Goal: Task Accomplishment & Management: Use online tool/utility

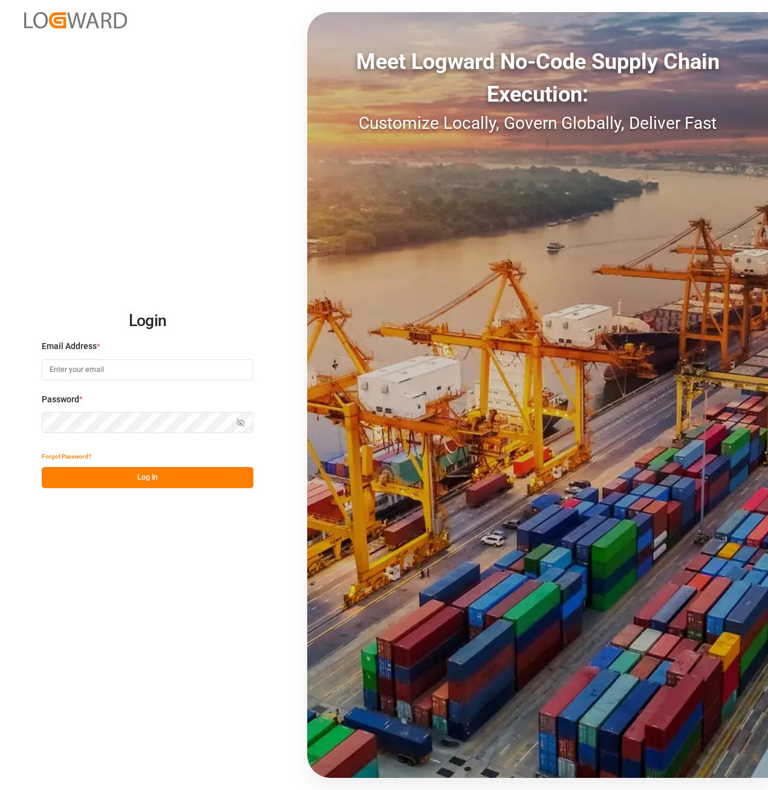
type input "[EMAIL_ADDRESS][DOMAIN_NAME][PERSON_NAME]"
click at [210, 490] on div "Login Email Address * [EMAIL_ADDRESS][DOMAIN_NAME][PERSON_NAME] Password * Show…" at bounding box center [384, 395] width 768 height 790
click at [203, 476] on button "Log In" at bounding box center [148, 477] width 212 height 21
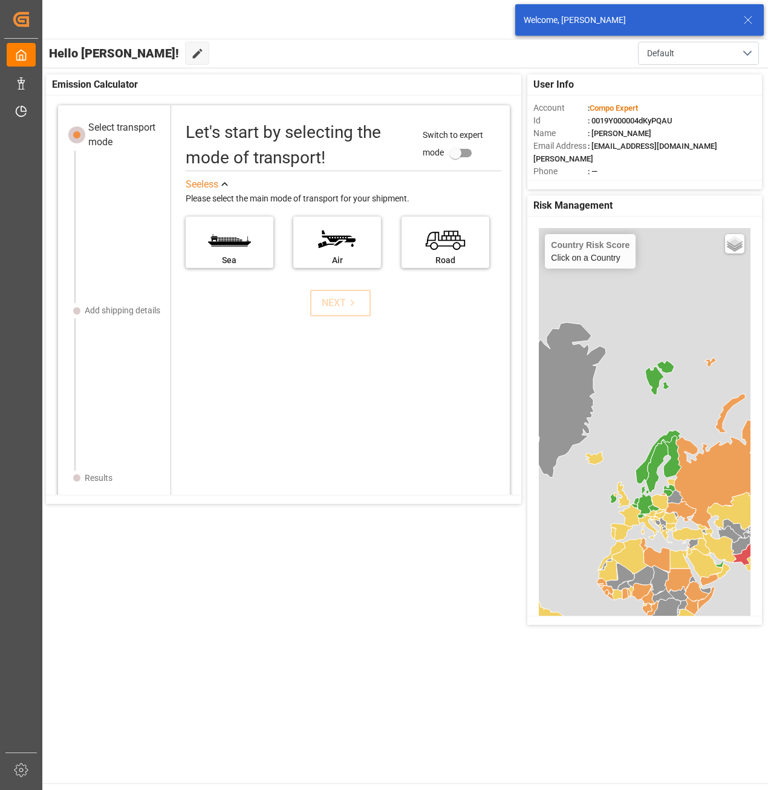
click at [0, 0] on icon "Created by potrace 1.15, written by [PERSON_NAME] [DATE]-[DATE]" at bounding box center [0, 0] width 0 height 0
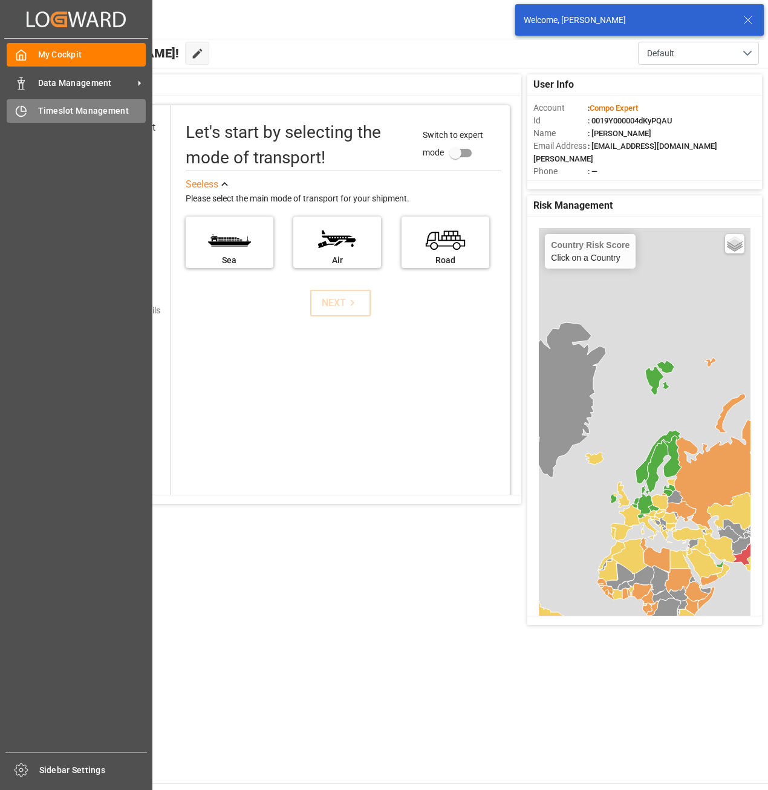
click at [73, 111] on span "Timeslot Management" at bounding box center [92, 111] width 108 height 13
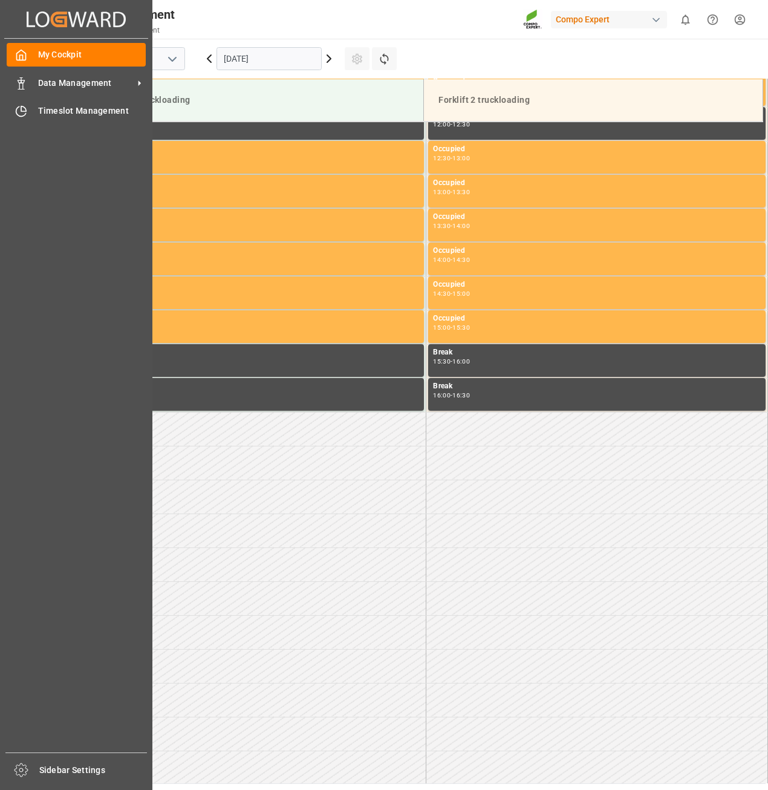
scroll to position [963, 0]
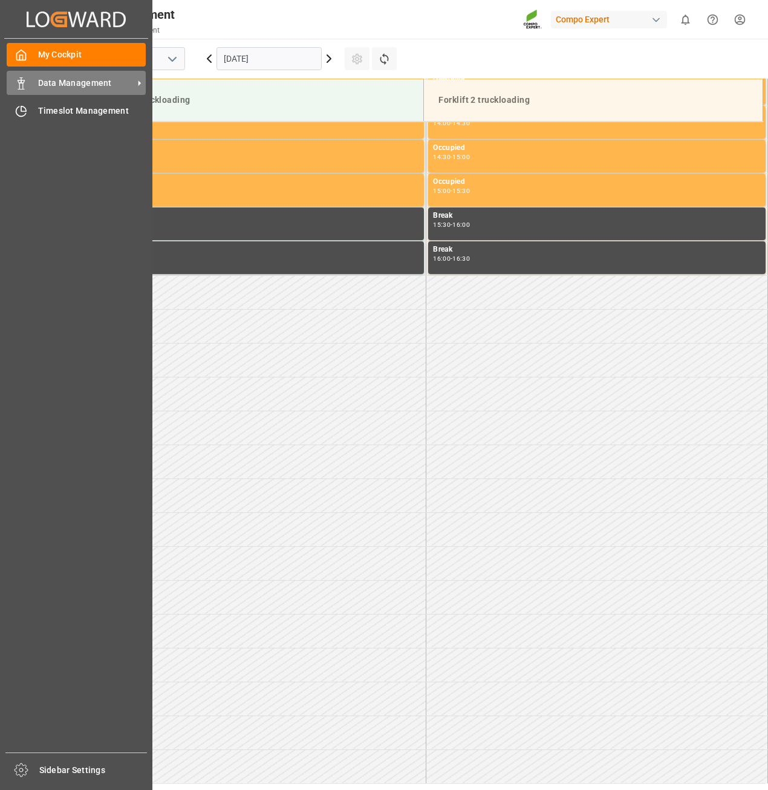
click at [53, 77] on span "Data Management" at bounding box center [86, 83] width 96 height 13
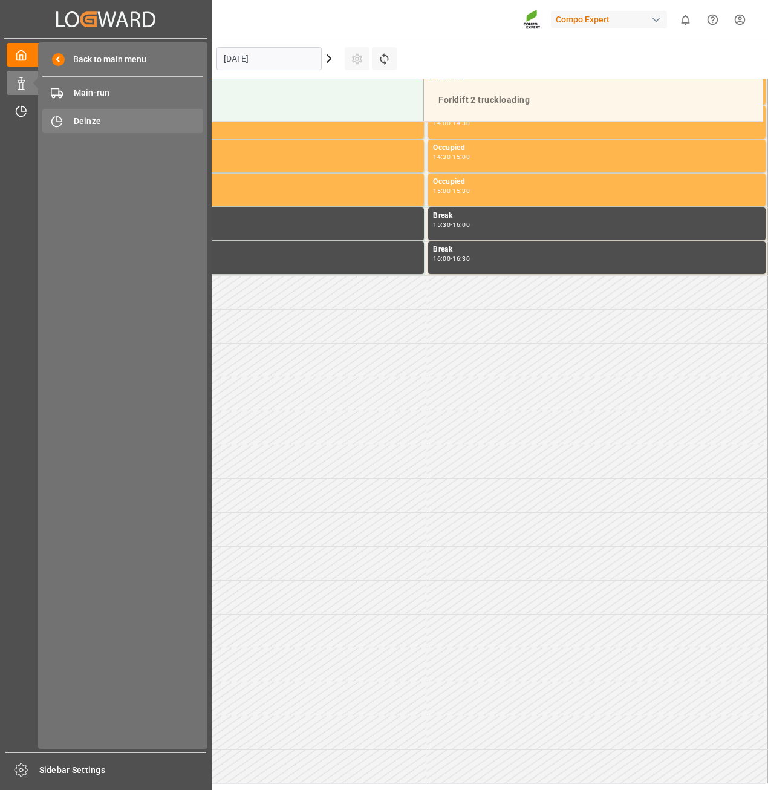
click at [109, 121] on span "Deinze" at bounding box center [139, 121] width 130 height 13
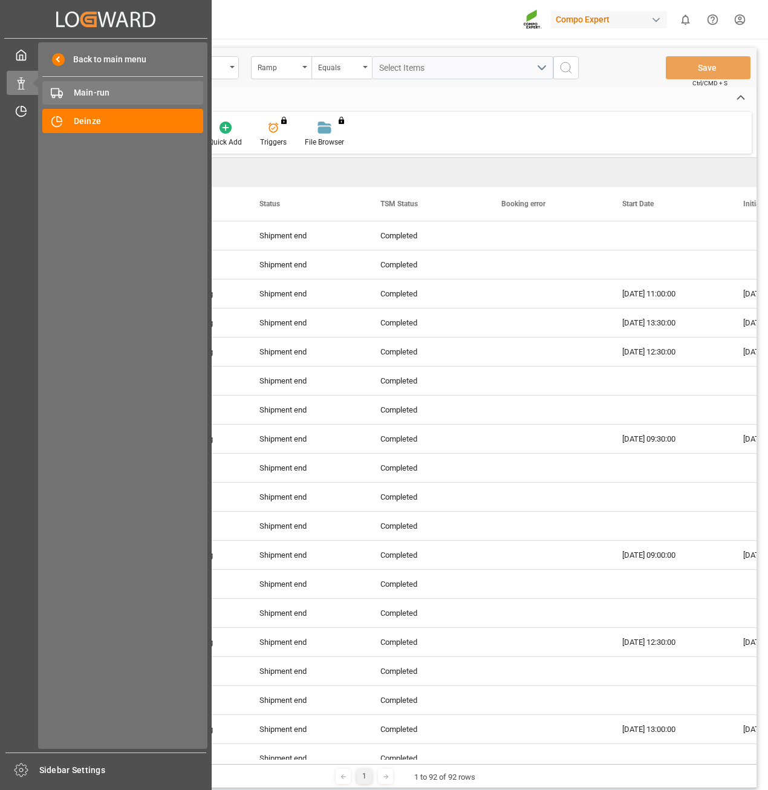
click at [76, 90] on span "Main-run" at bounding box center [139, 92] width 130 height 13
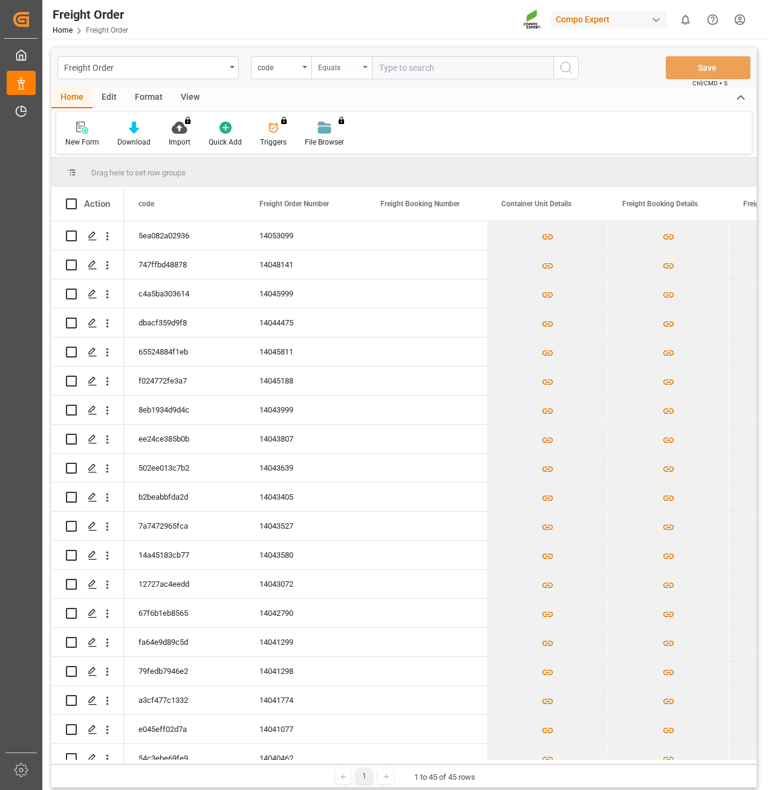
click at [339, 74] on div "Equals" at bounding box center [341, 67] width 60 height 23
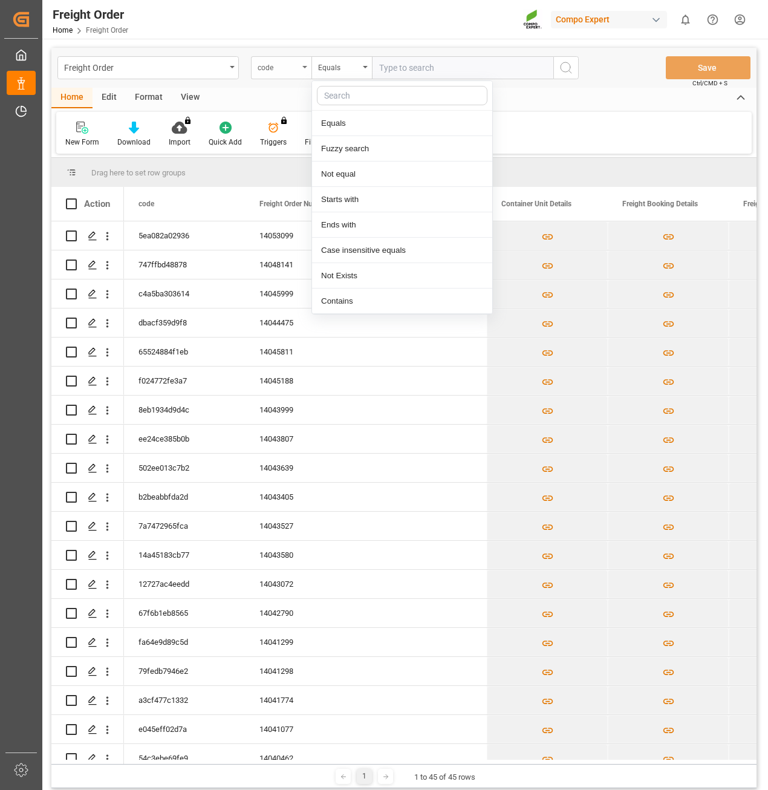
click at [282, 72] on div "code" at bounding box center [278, 66] width 41 height 14
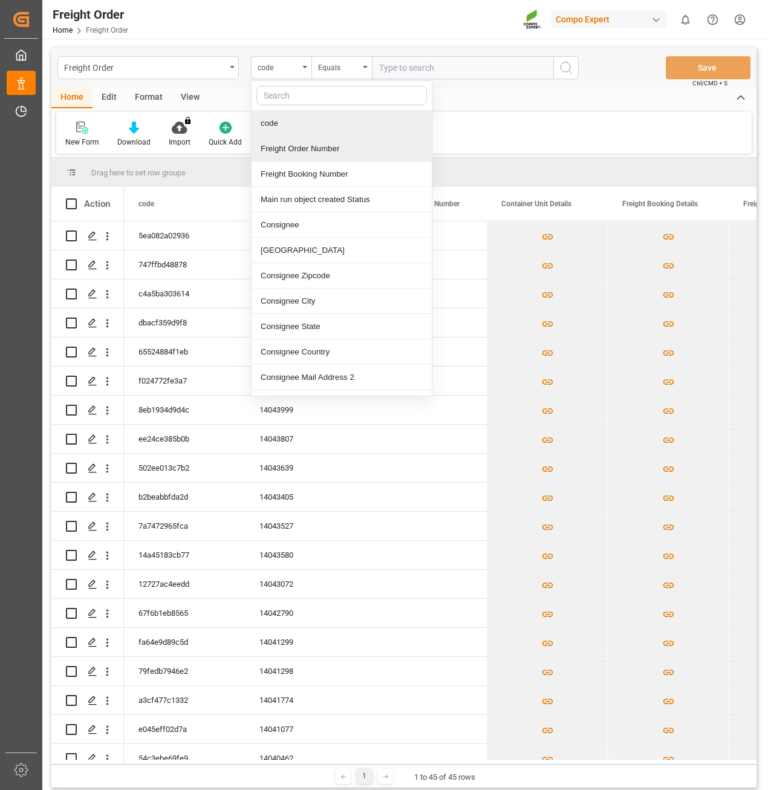
click at [305, 135] on div "code Freight Order Number Freight Booking Number Main run object created Status…" at bounding box center [341, 238] width 181 height 316
click at [308, 145] on div "Freight Order Number" at bounding box center [342, 148] width 180 height 25
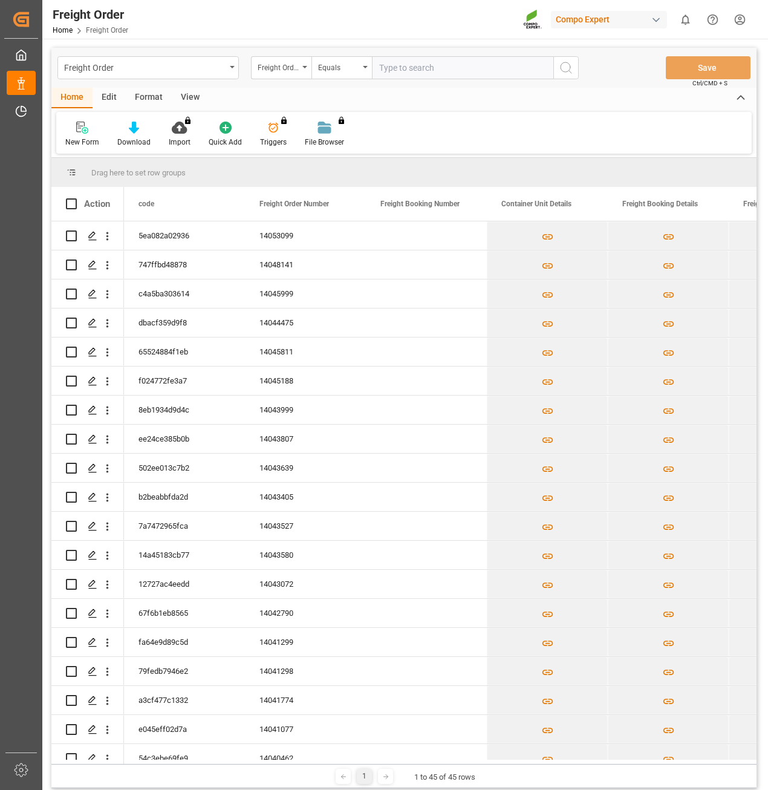
click at [416, 62] on input "text" at bounding box center [462, 67] width 181 height 23
paste input "14053099"
type input "14053099"
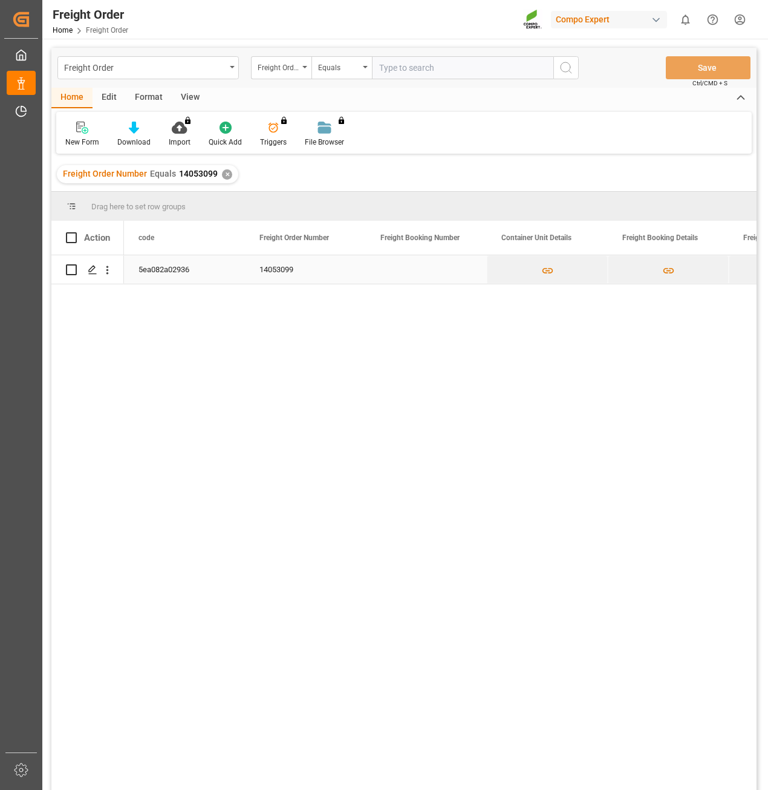
click at [183, 276] on div "5ea082a02936" at bounding box center [184, 269] width 121 height 28
click at [90, 274] on line "Press SPACE to select this row." at bounding box center [92, 274] width 7 height 0
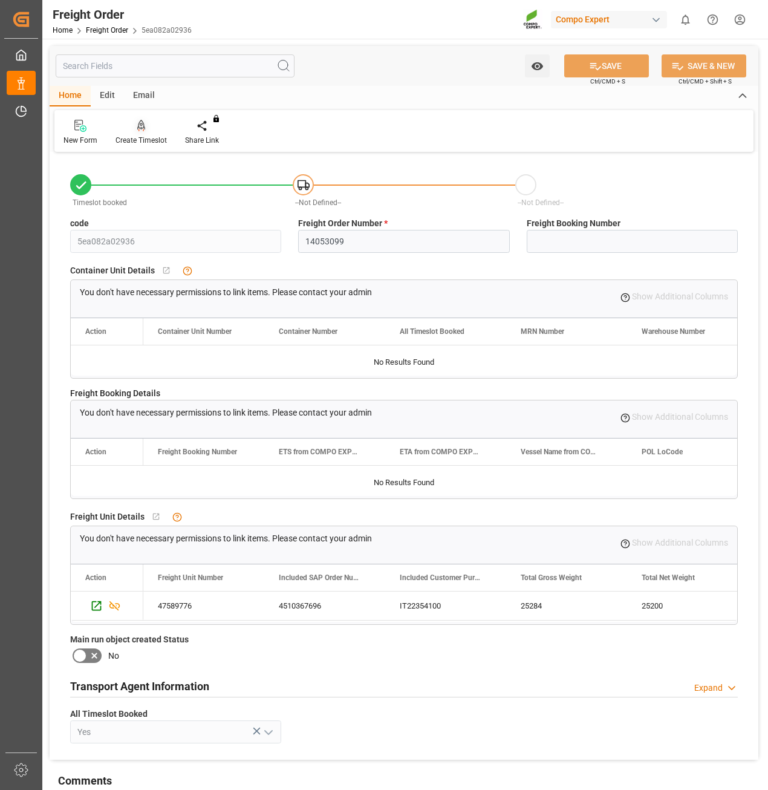
click at [157, 129] on div at bounding box center [141, 125] width 51 height 13
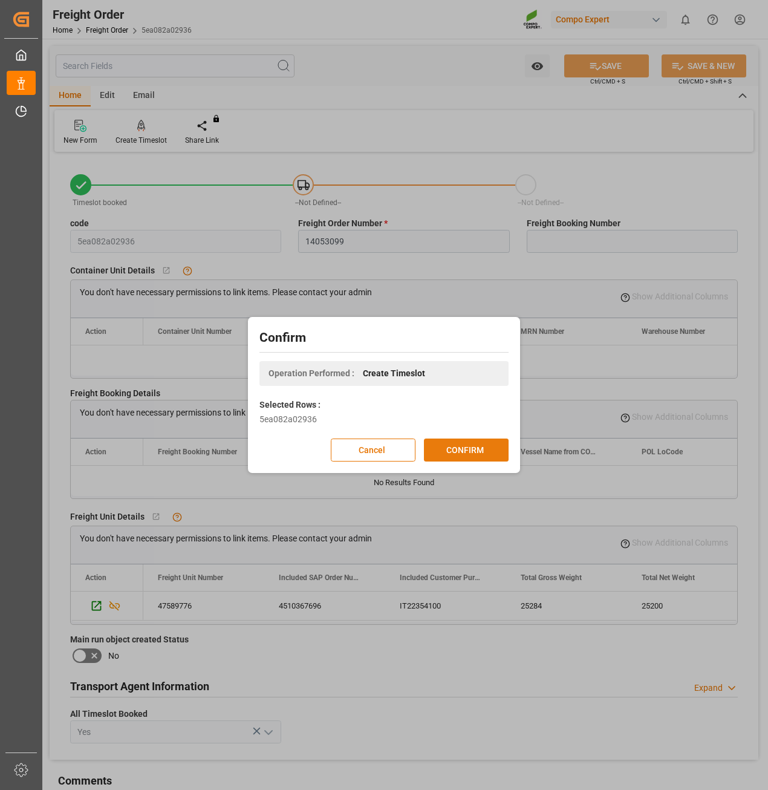
click at [479, 446] on button "CONFIRM" at bounding box center [466, 449] width 85 height 23
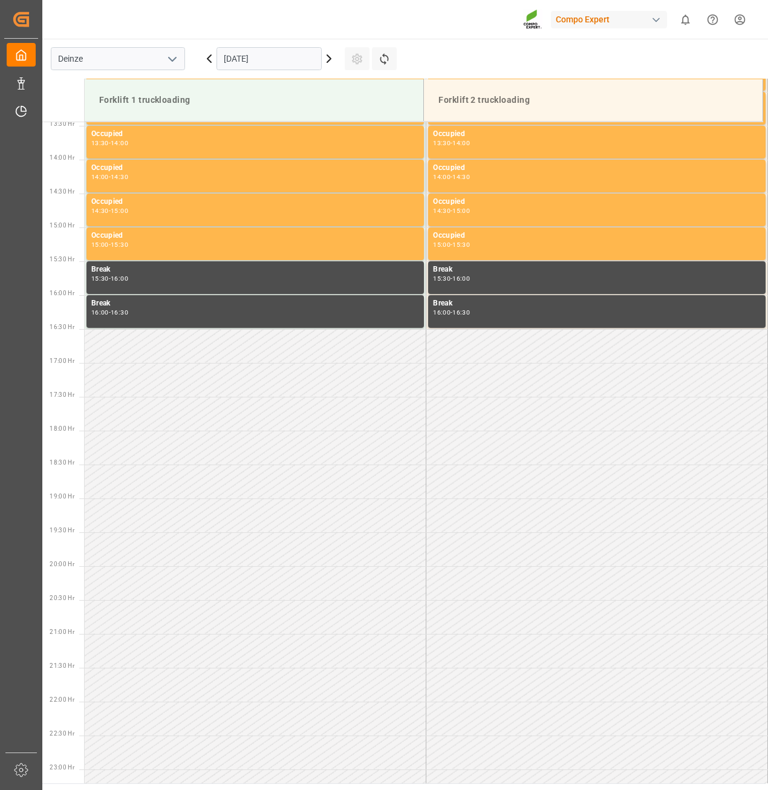
scroll to position [963, 0]
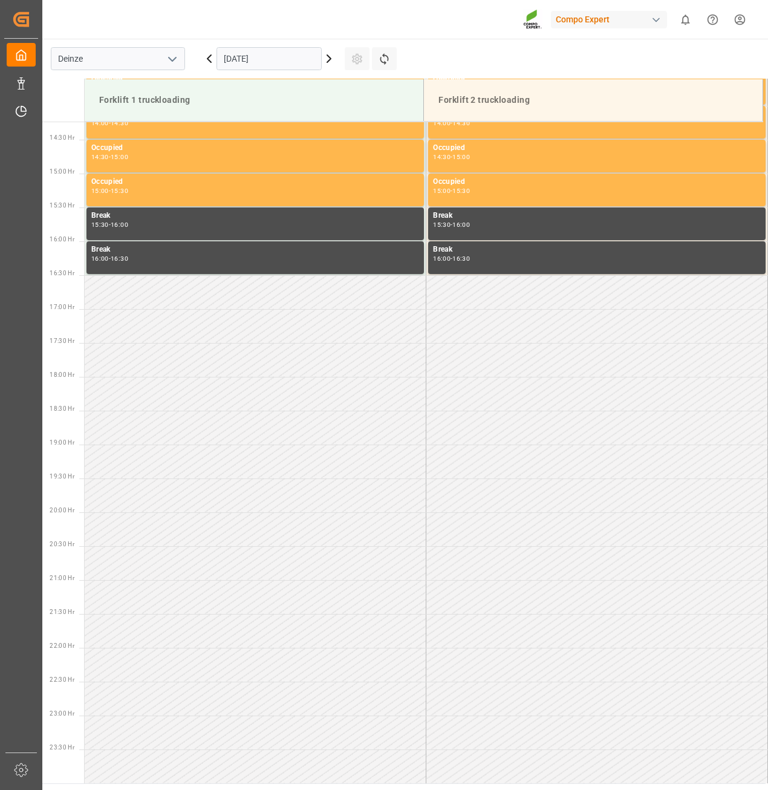
click at [329, 60] on icon at bounding box center [329, 58] width 4 height 7
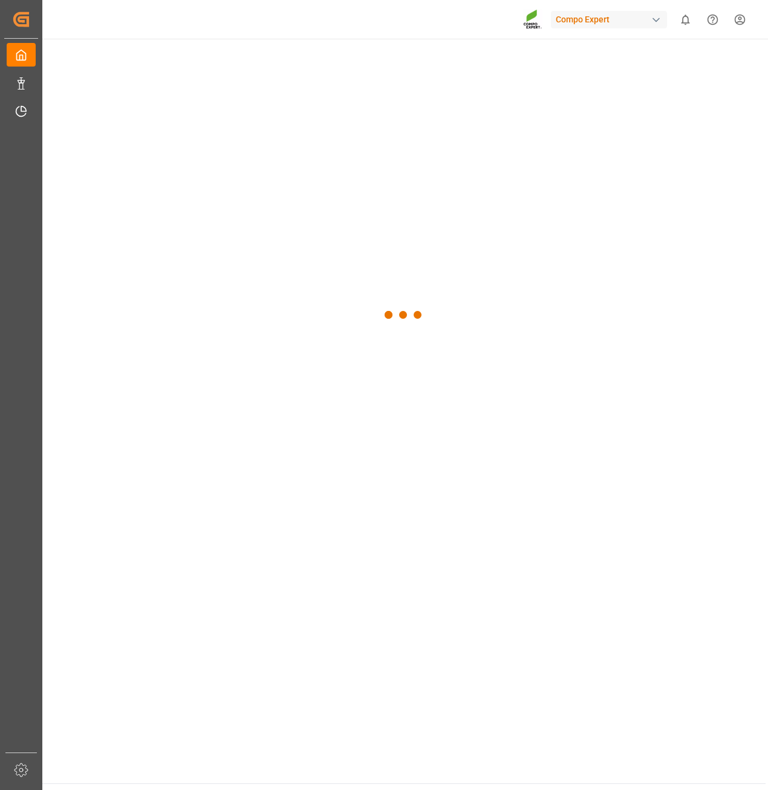
click at [329, 60] on div at bounding box center [403, 315] width 723 height 553
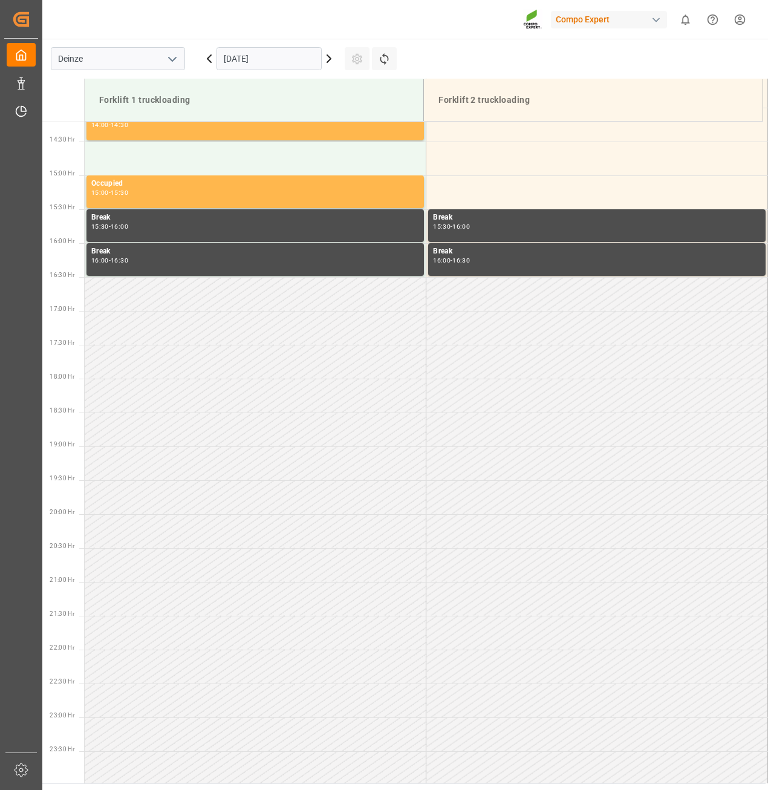
click at [267, 50] on input "01.10.2025" at bounding box center [268, 58] width 105 height 23
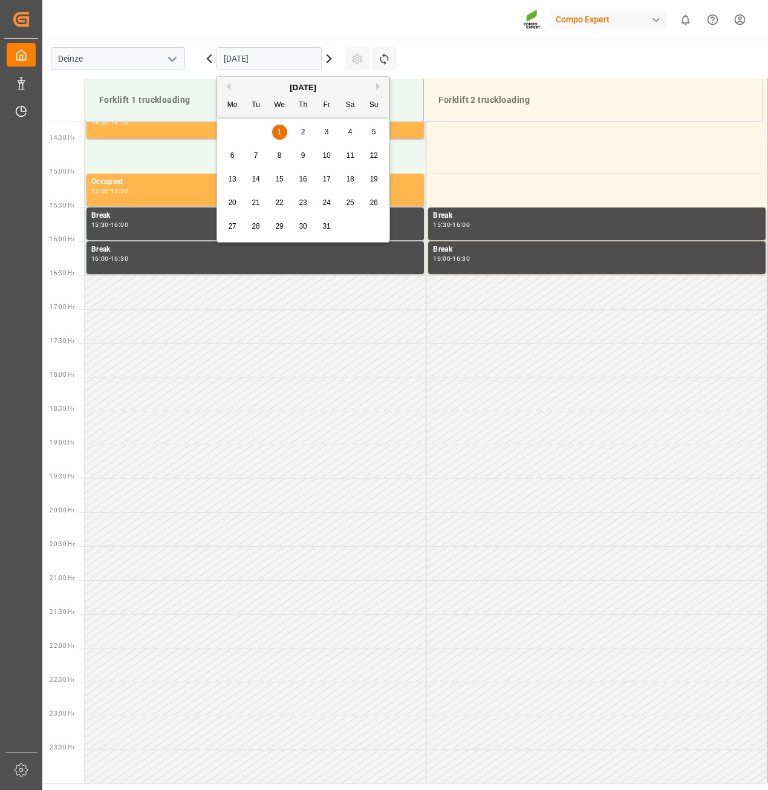
click at [325, 136] on span "3" at bounding box center [327, 132] width 4 height 8
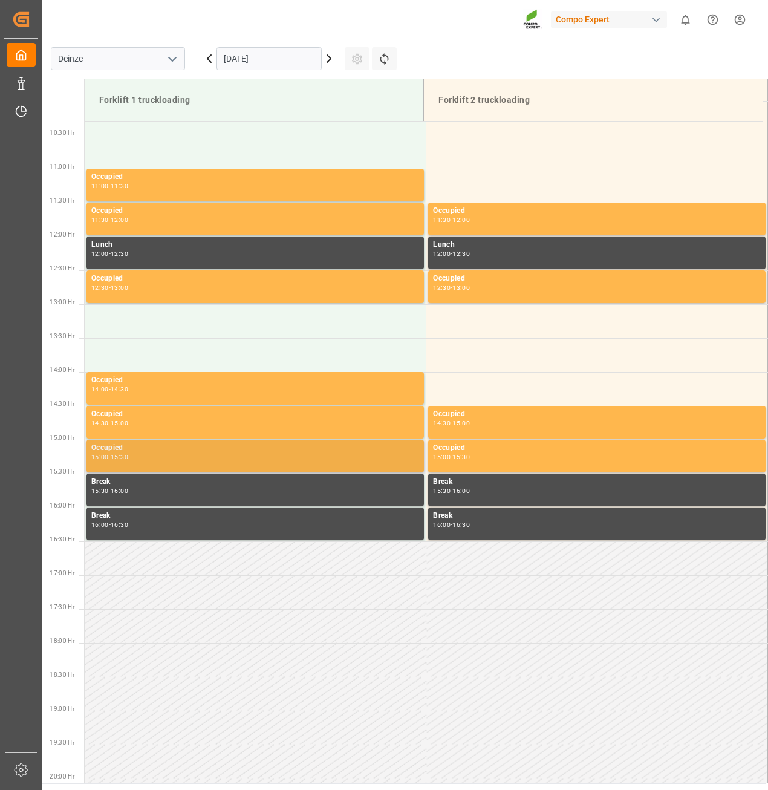
scroll to position [661, 0]
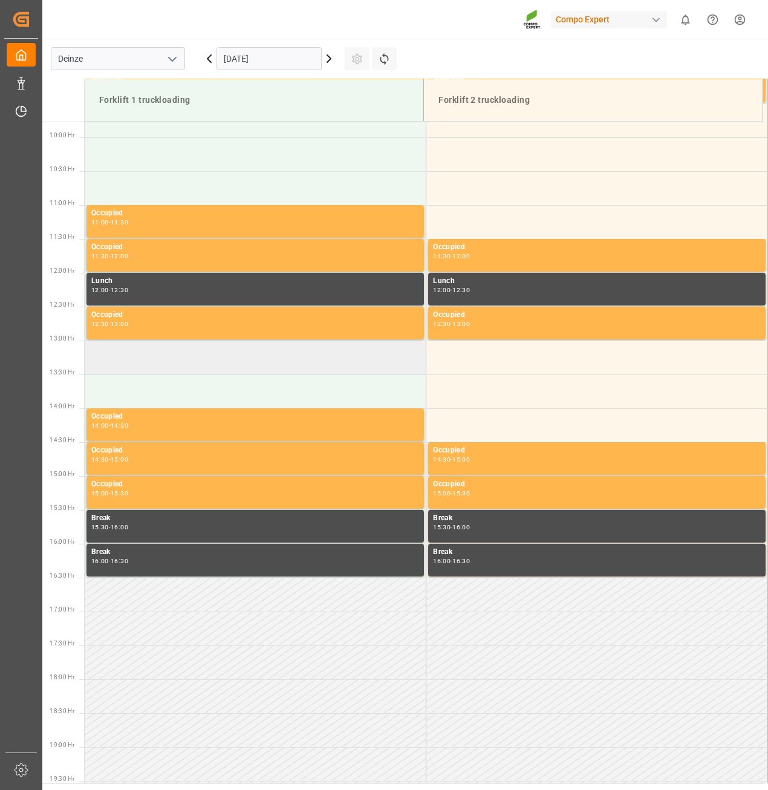
click at [206, 367] on td at bounding box center [256, 357] width 342 height 34
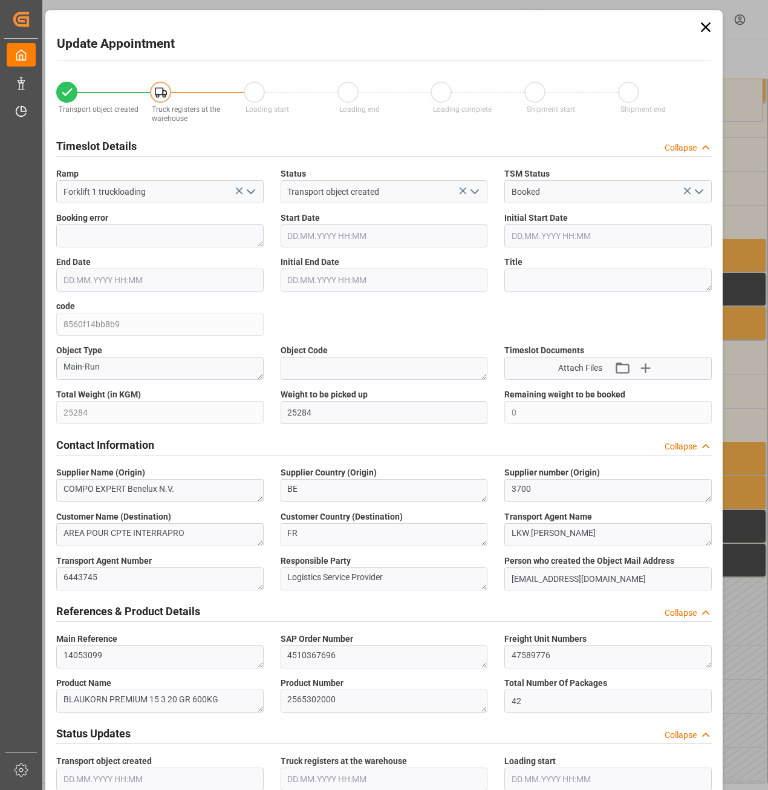
type input "03.10.2025 13:00"
type input "03.10.2025 13:30"
type input "30.09.2025 11:18"
type input "30.09.2025 14:06"
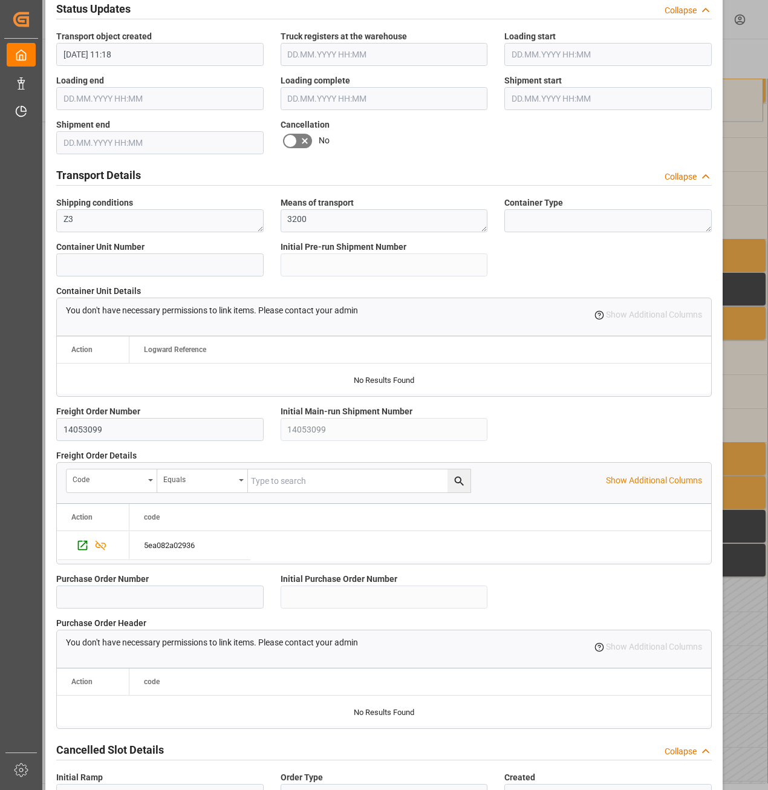
scroll to position [800, 0]
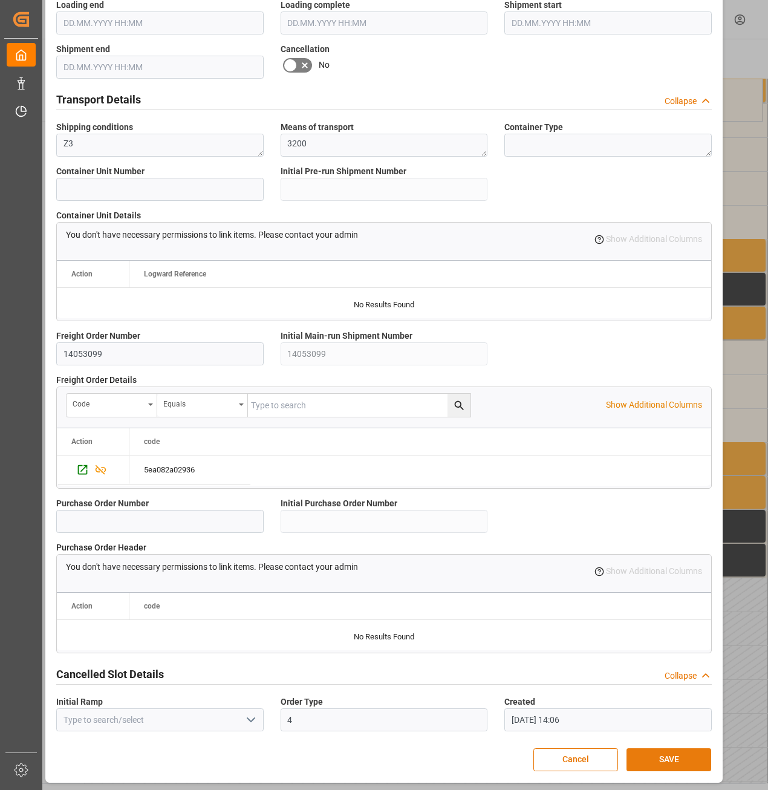
click at [680, 763] on button "SAVE" at bounding box center [669, 759] width 85 height 23
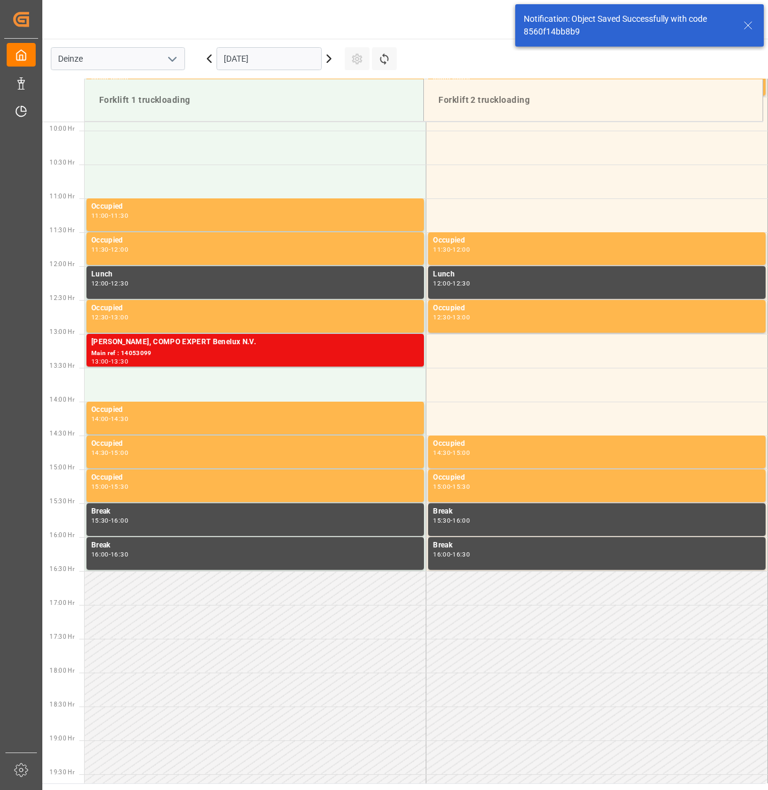
scroll to position [804, 0]
